Goal: Information Seeking & Learning: Learn about a topic

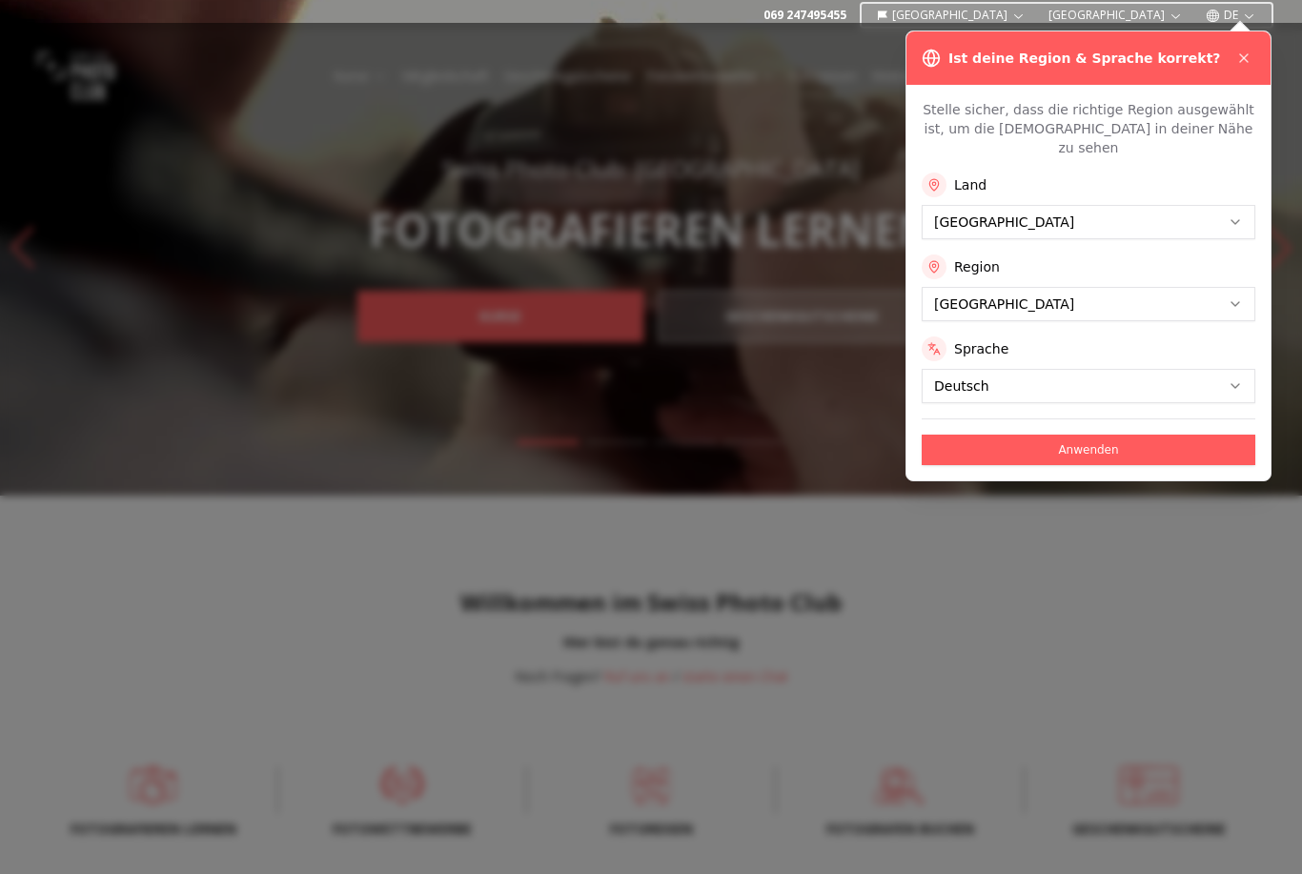
click at [1245, 70] on div "Ist deine Region & Sprache korrekt?" at bounding box center [1088, 57] width 364 height 53
click at [1243, 45] on div "Ist deine Region & Sprache korrekt?" at bounding box center [1088, 57] width 364 height 53
click at [1243, 68] on button at bounding box center [1243, 58] width 23 height 23
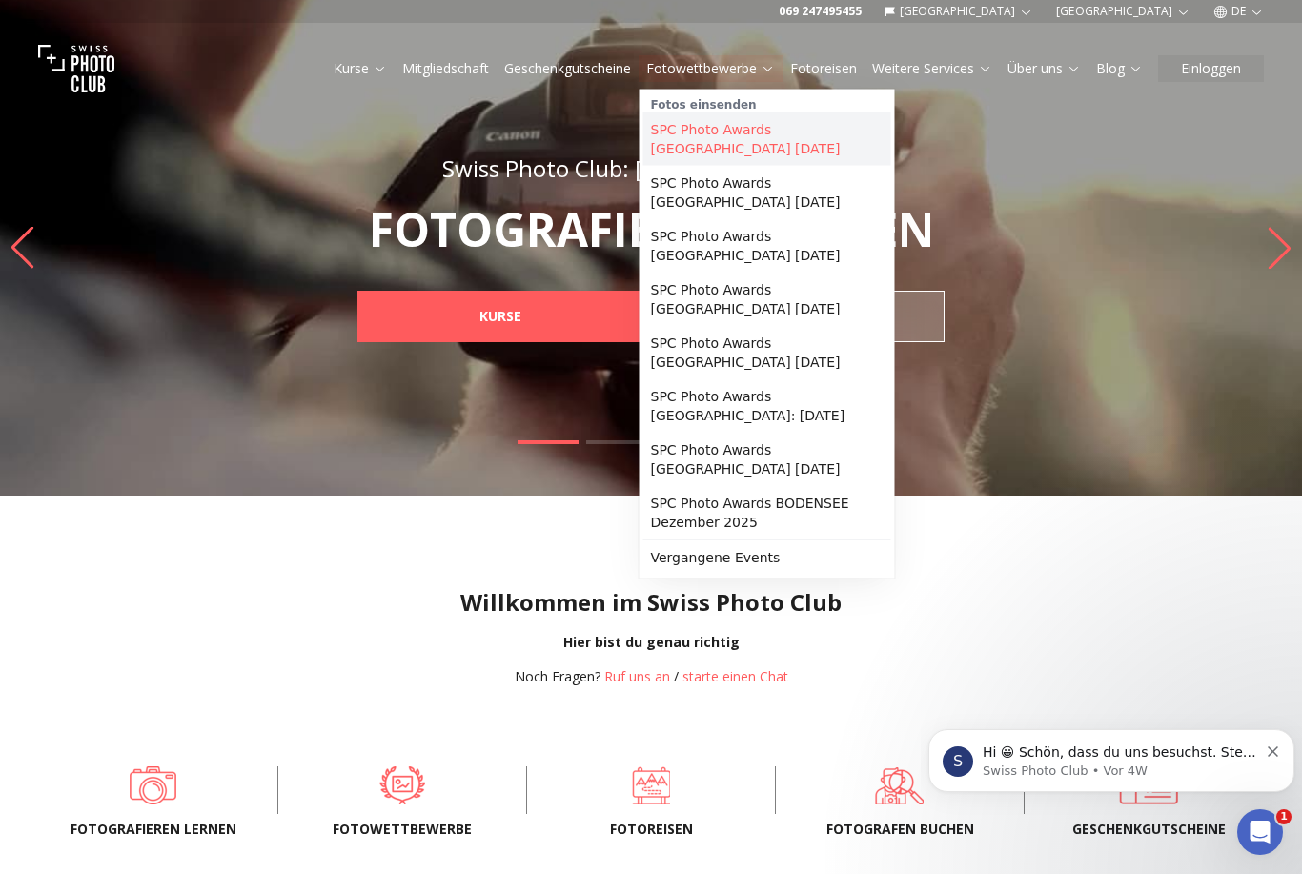
click at [775, 147] on link "SPC Photo Awards [GEOGRAPHIC_DATA] [DATE]" at bounding box center [767, 138] width 248 height 53
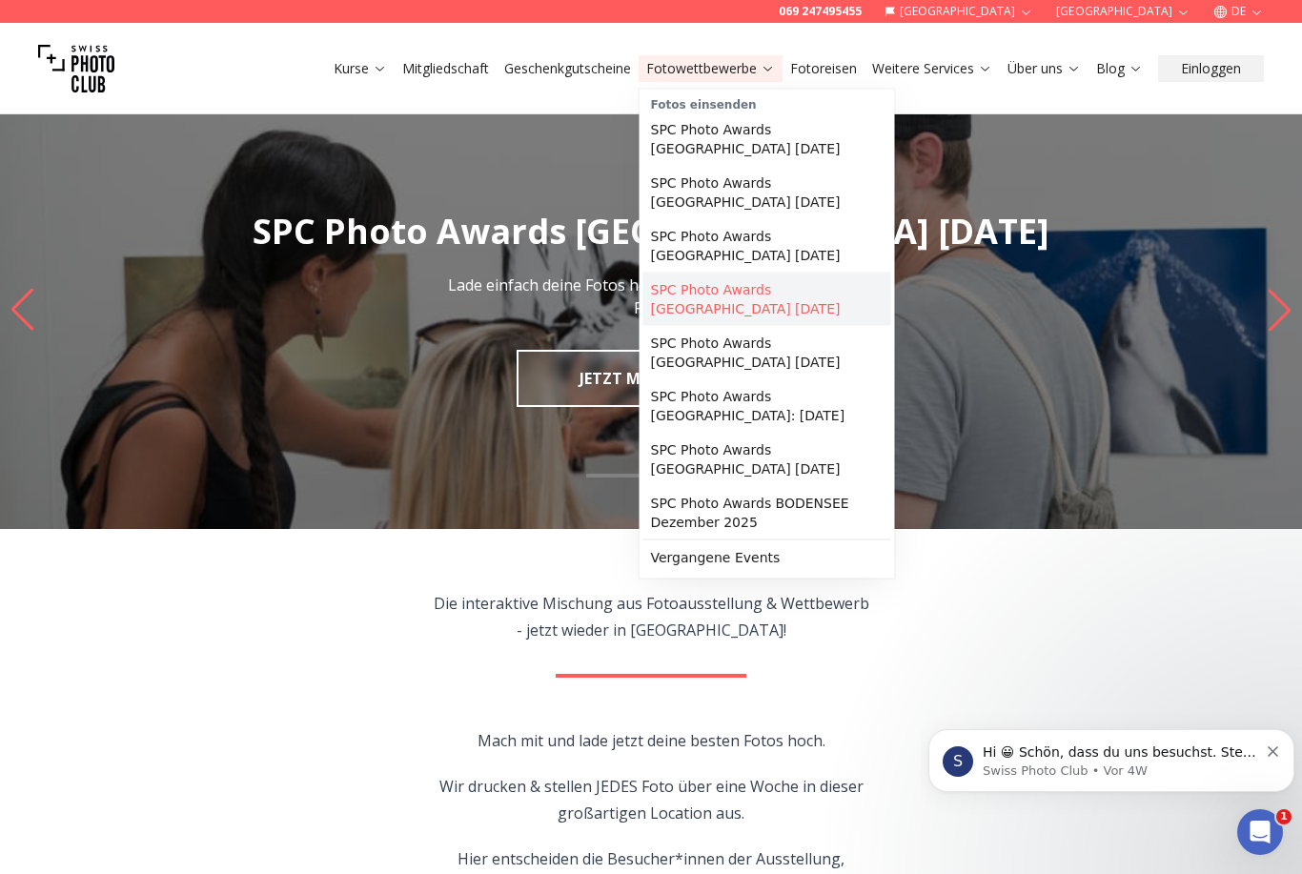
click at [720, 302] on link "SPC Photo Awards [GEOGRAPHIC_DATA] [DATE]" at bounding box center [767, 299] width 248 height 53
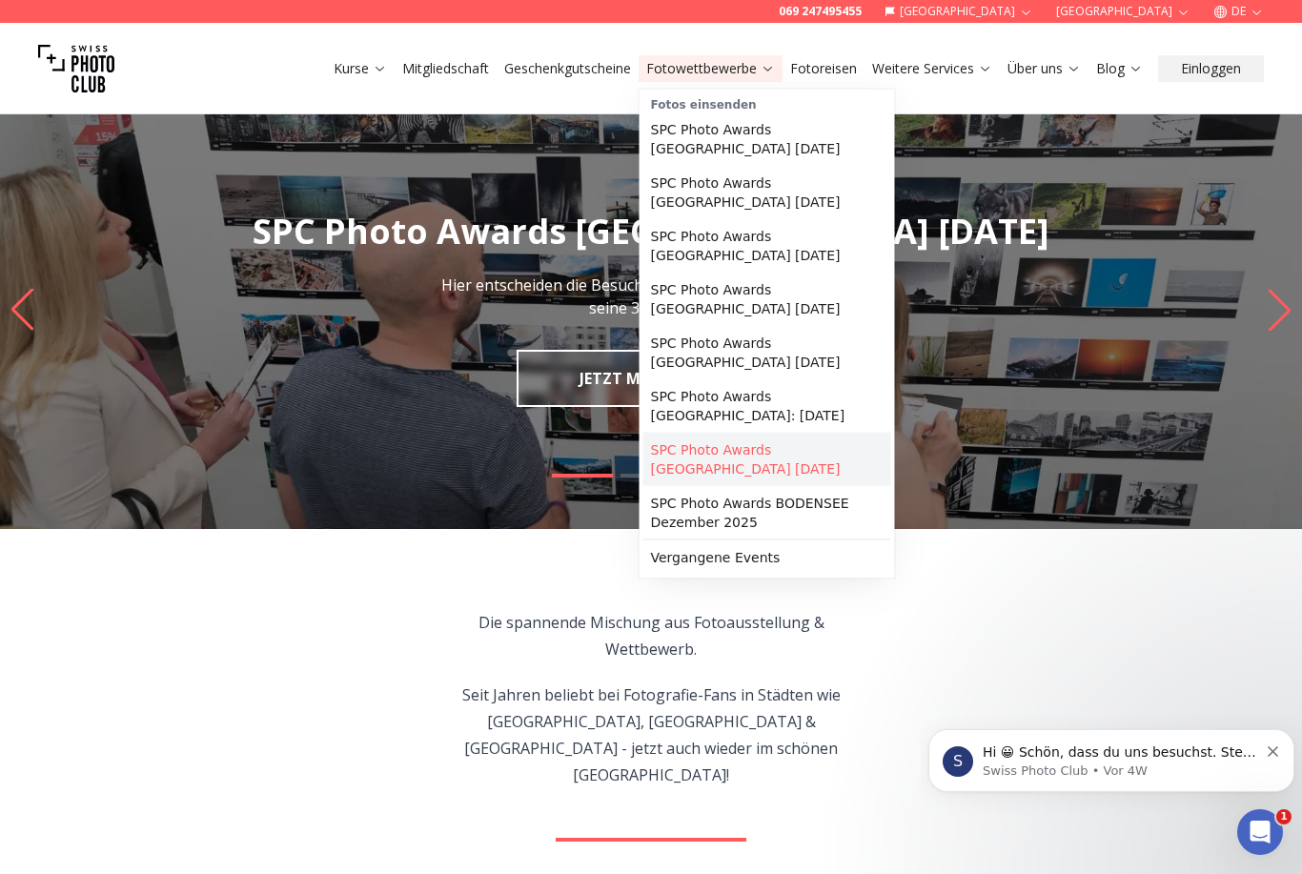
click at [782, 457] on link "SPC Photo Awards [GEOGRAPHIC_DATA] [DATE]" at bounding box center [767, 459] width 248 height 53
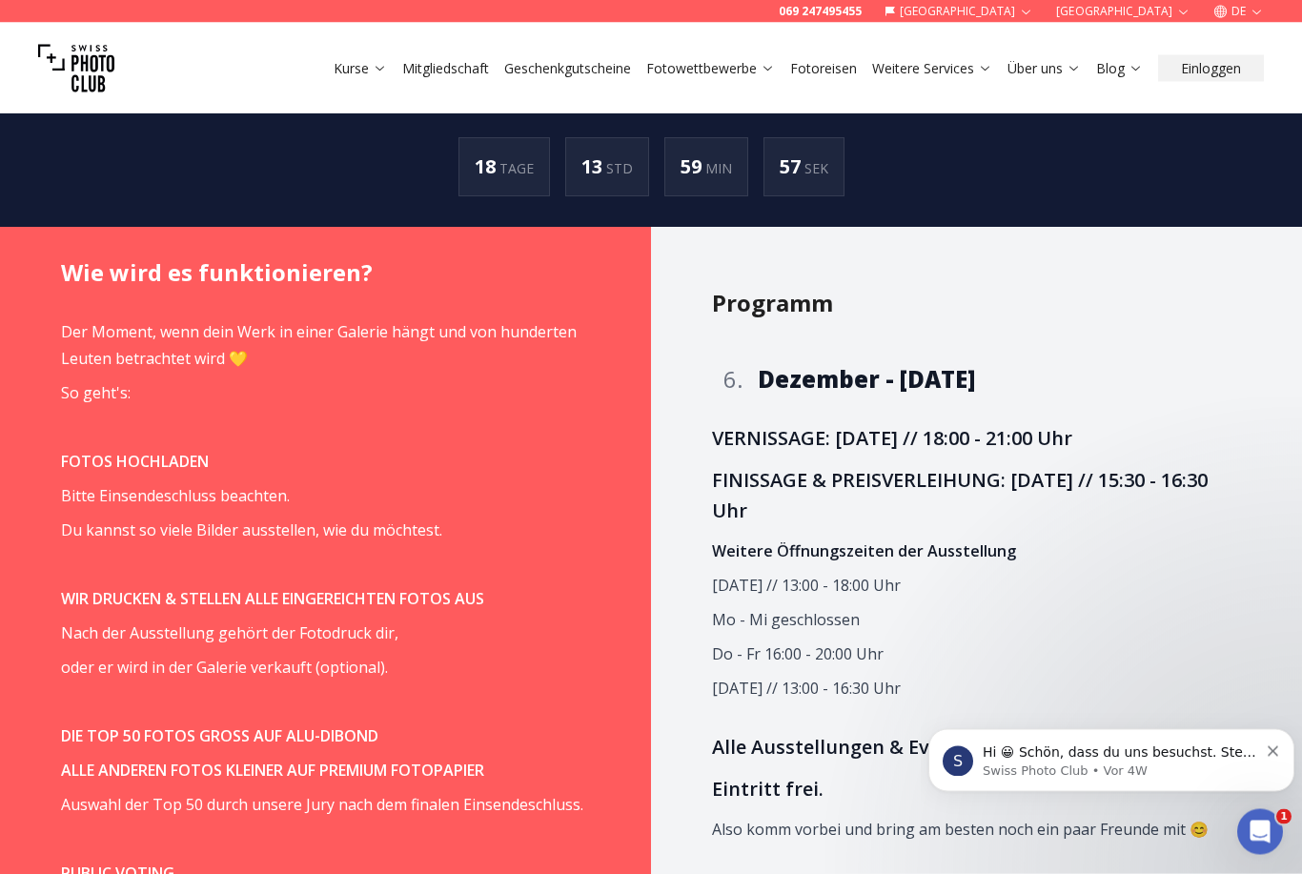
scroll to position [1341, 0]
